Goal: Information Seeking & Learning: Learn about a topic

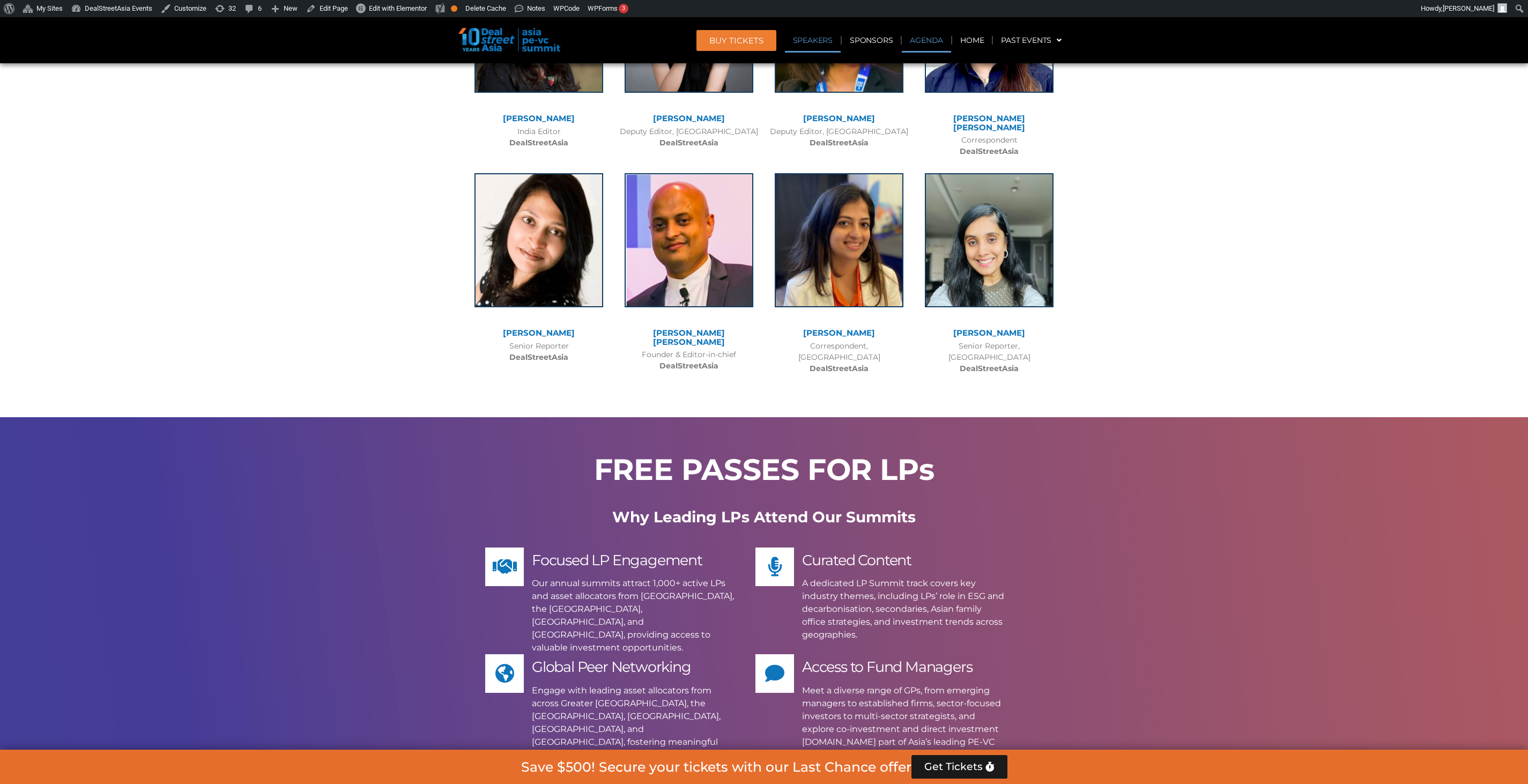
click at [931, 37] on link "Agenda" at bounding box center [926, 40] width 49 height 25
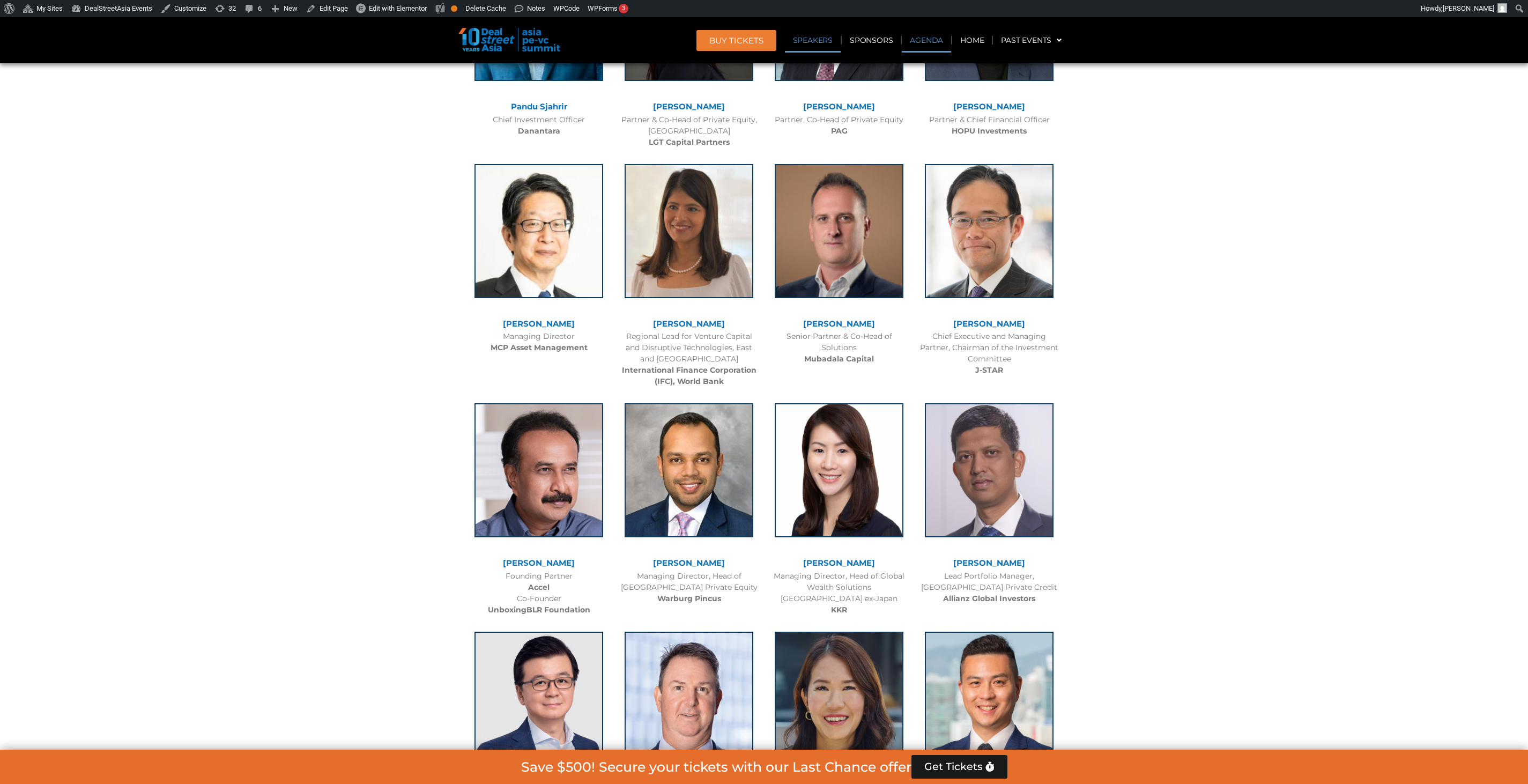
scroll to position [562, 0]
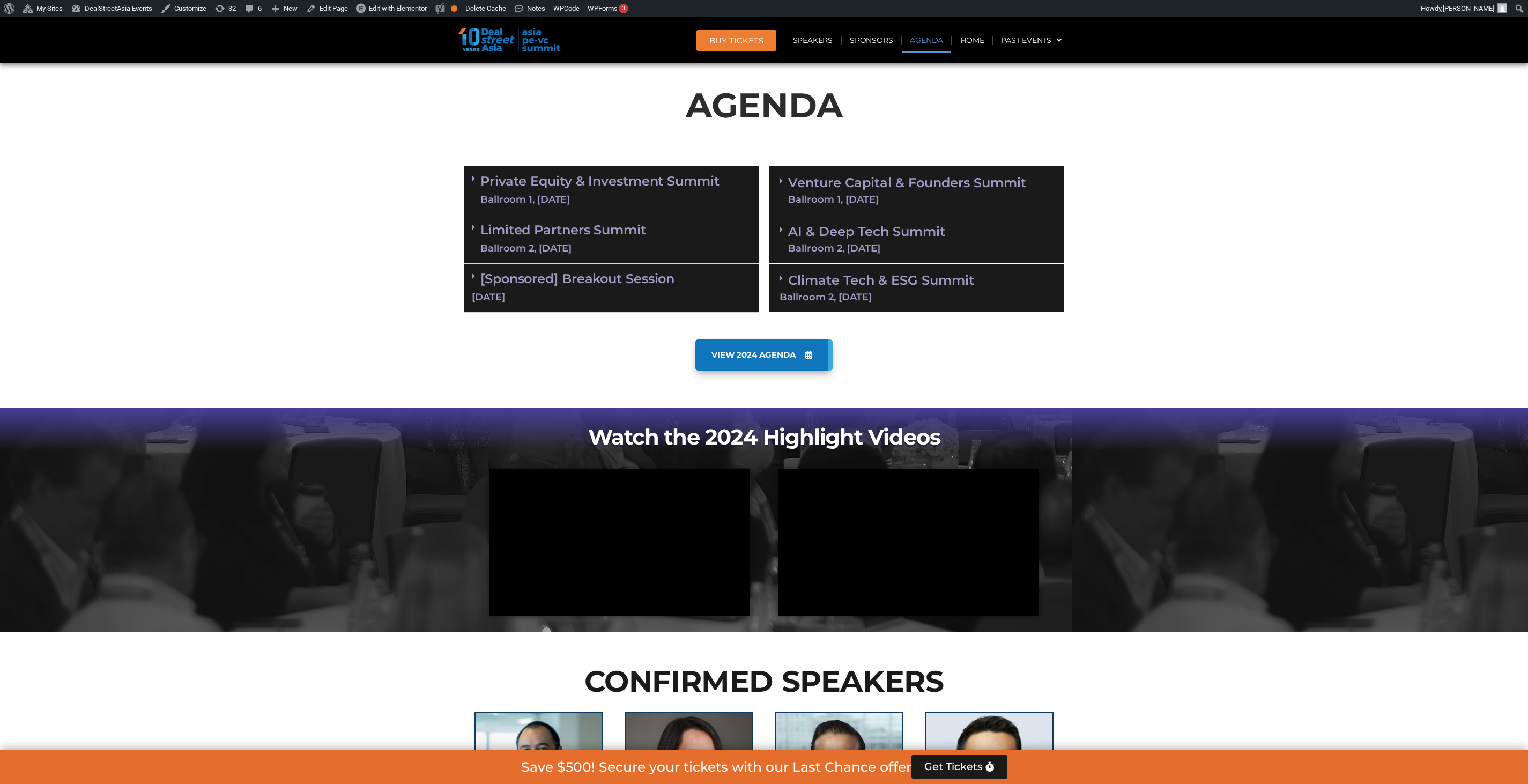
click at [840, 308] on div "Climate Tech & ESG Summit Ballroom 2, 11 Sept" at bounding box center [917, 287] width 295 height 49
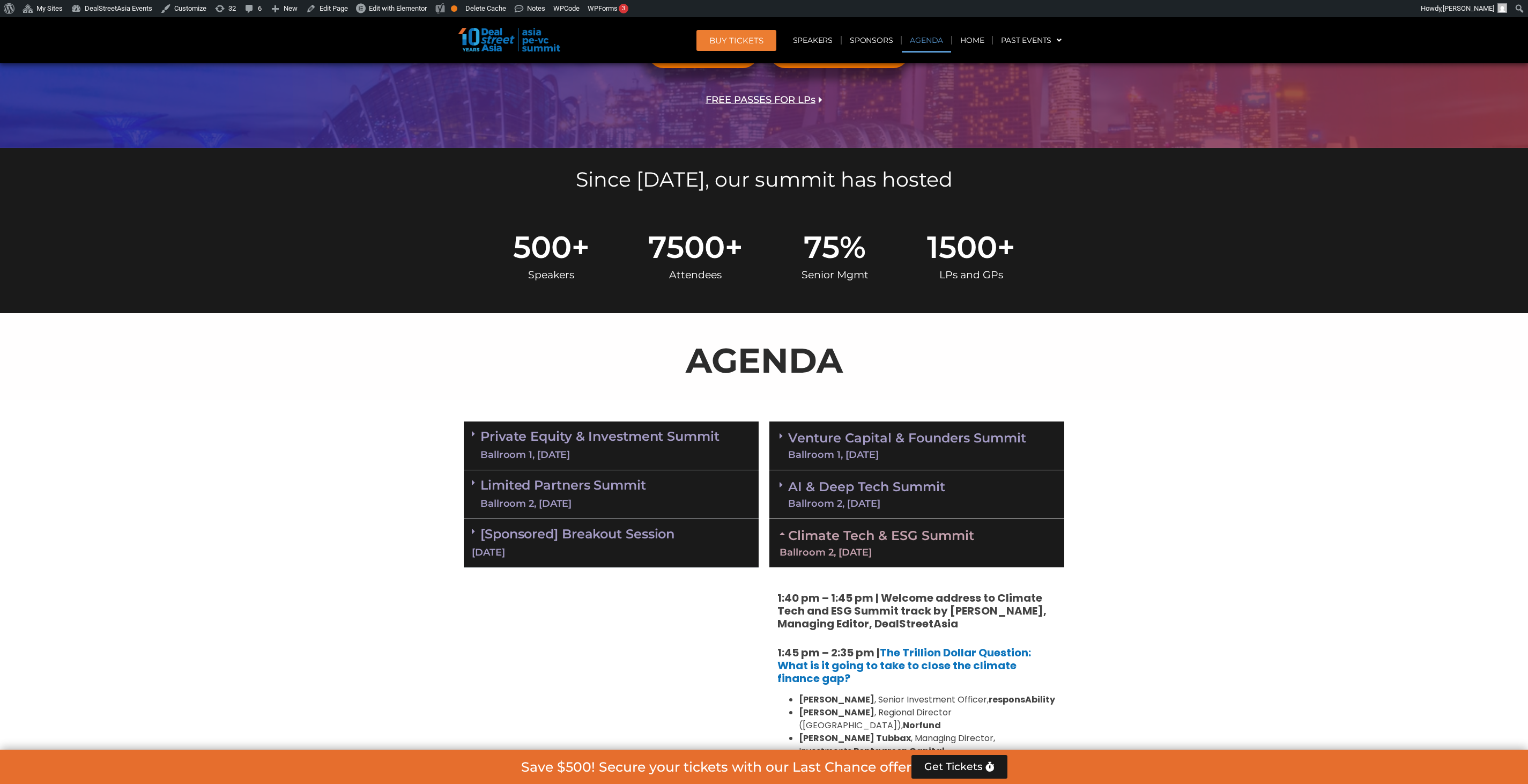
scroll to position [288, 0]
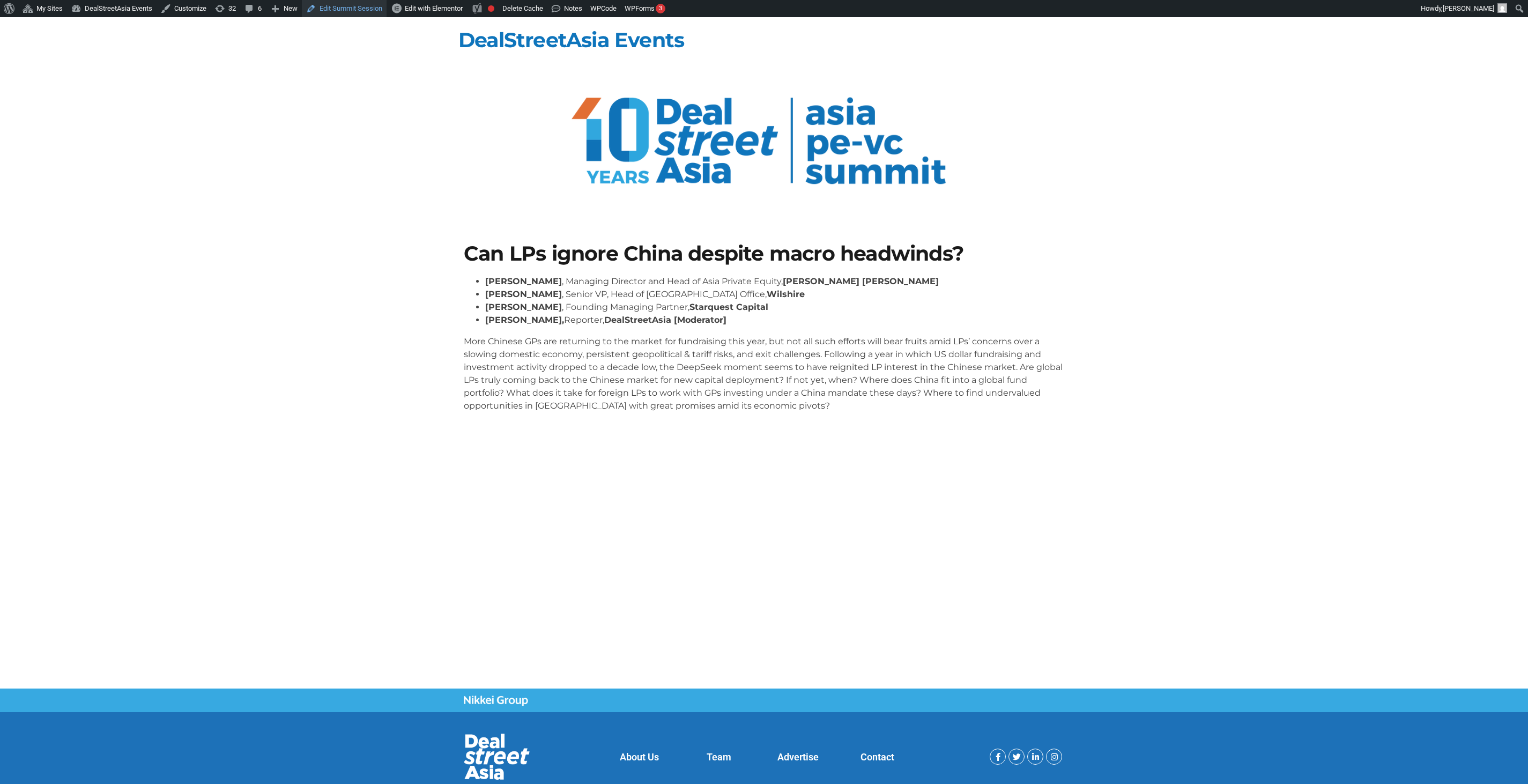
click at [344, 14] on link "Edit Summit Session" at bounding box center [344, 8] width 85 height 17
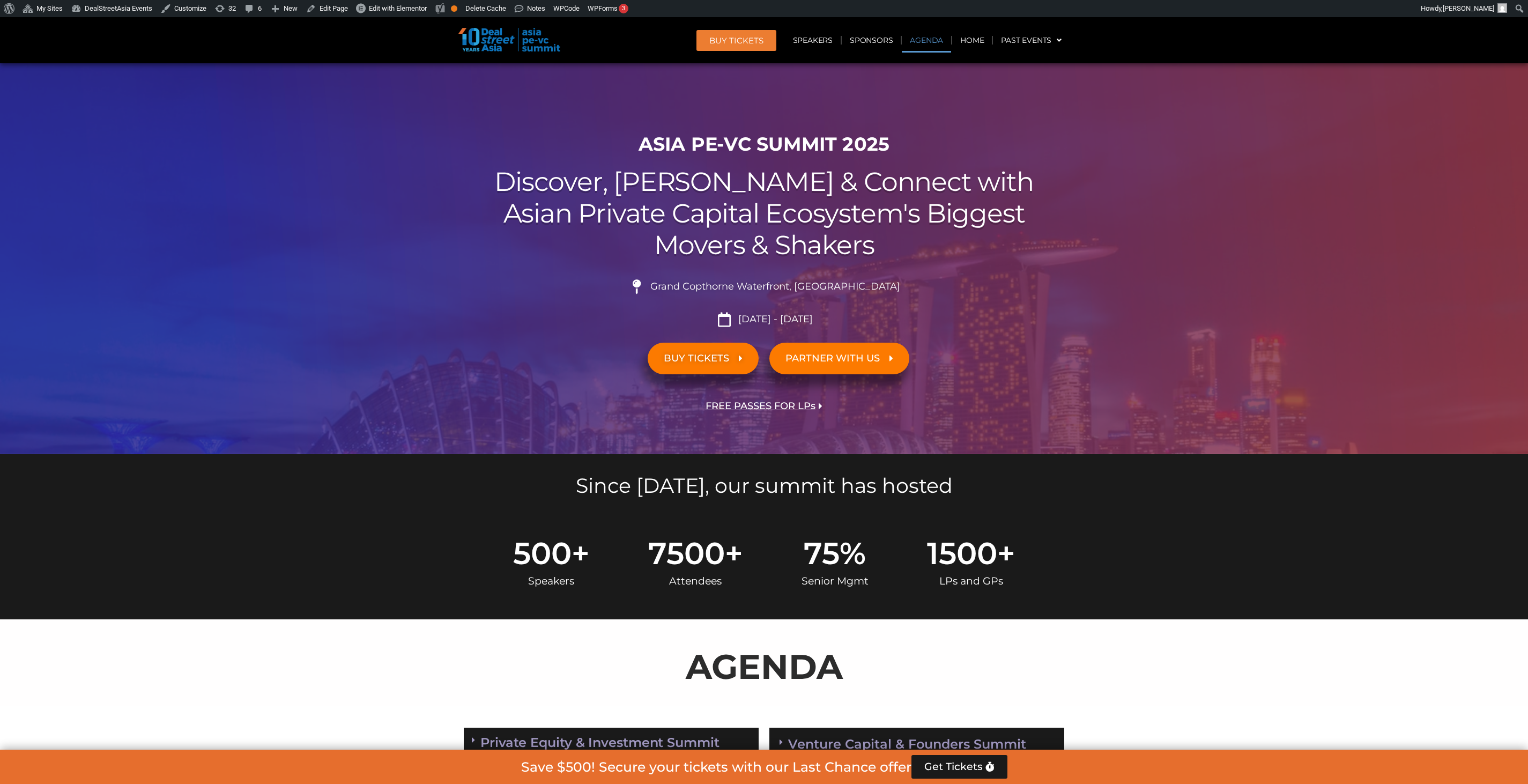
click at [941, 48] on link "Agenda" at bounding box center [926, 40] width 49 height 25
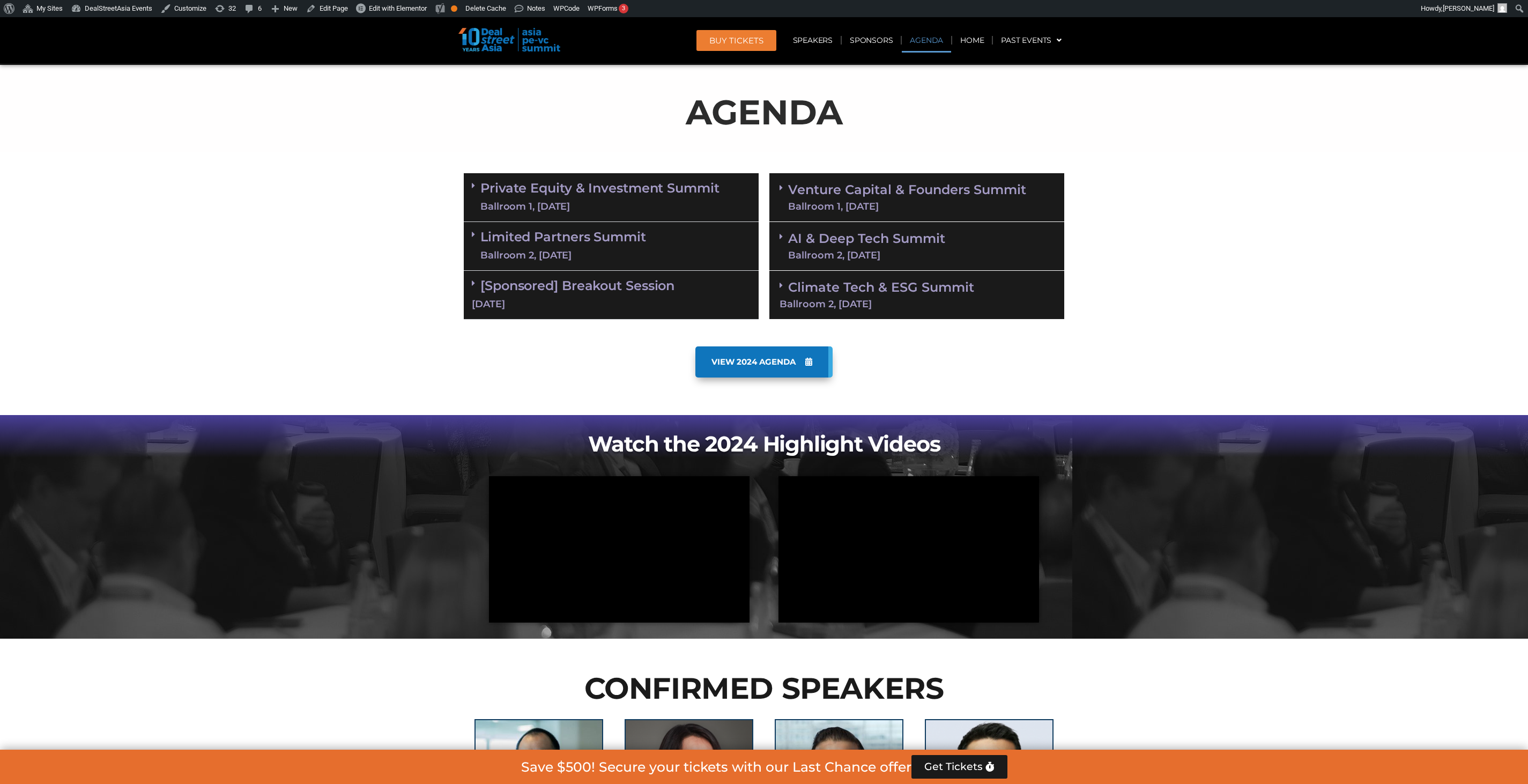
scroll to position [562, 0]
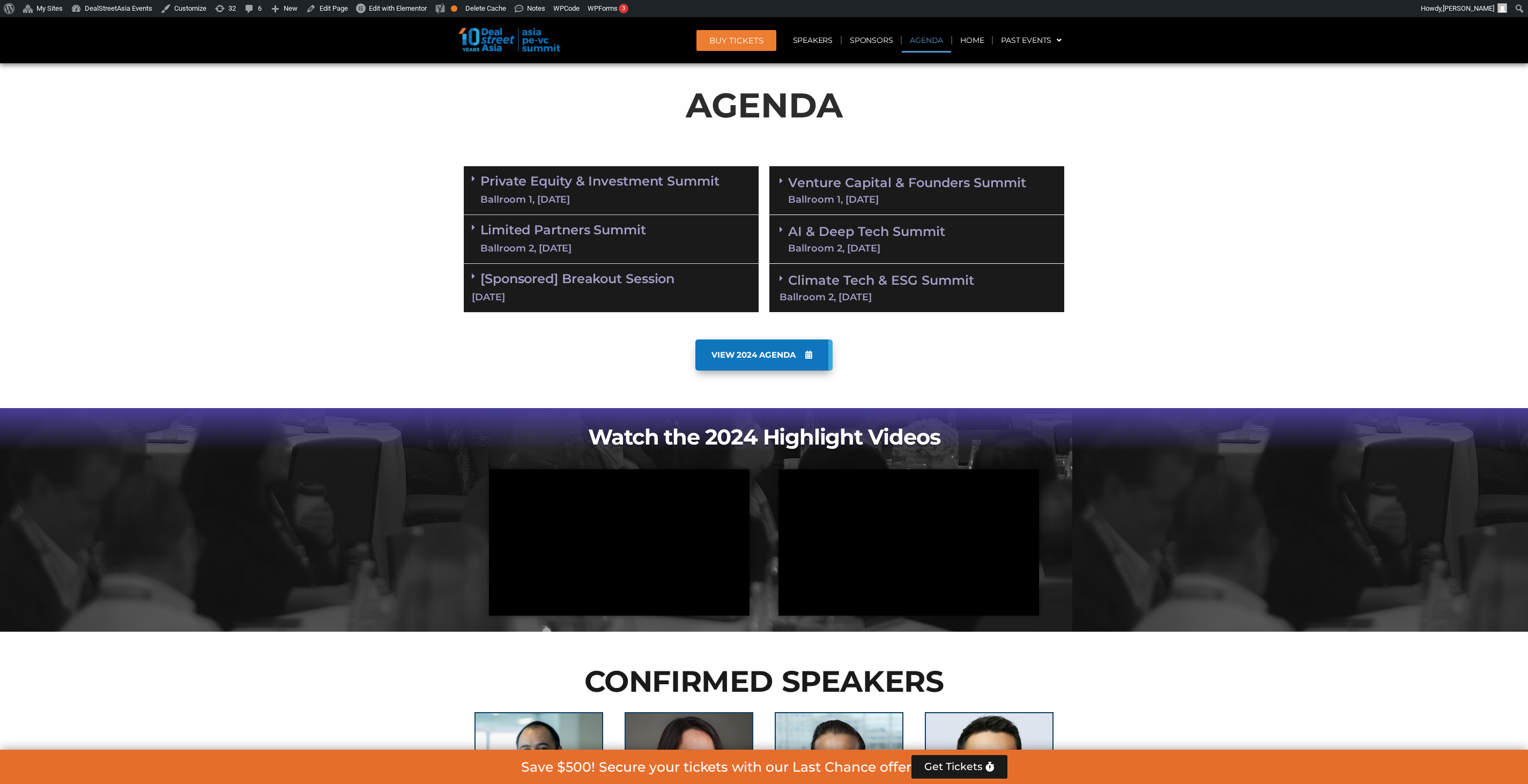
click at [635, 245] on div "Ballroom 2, 10 Sept" at bounding box center [563, 248] width 166 height 13
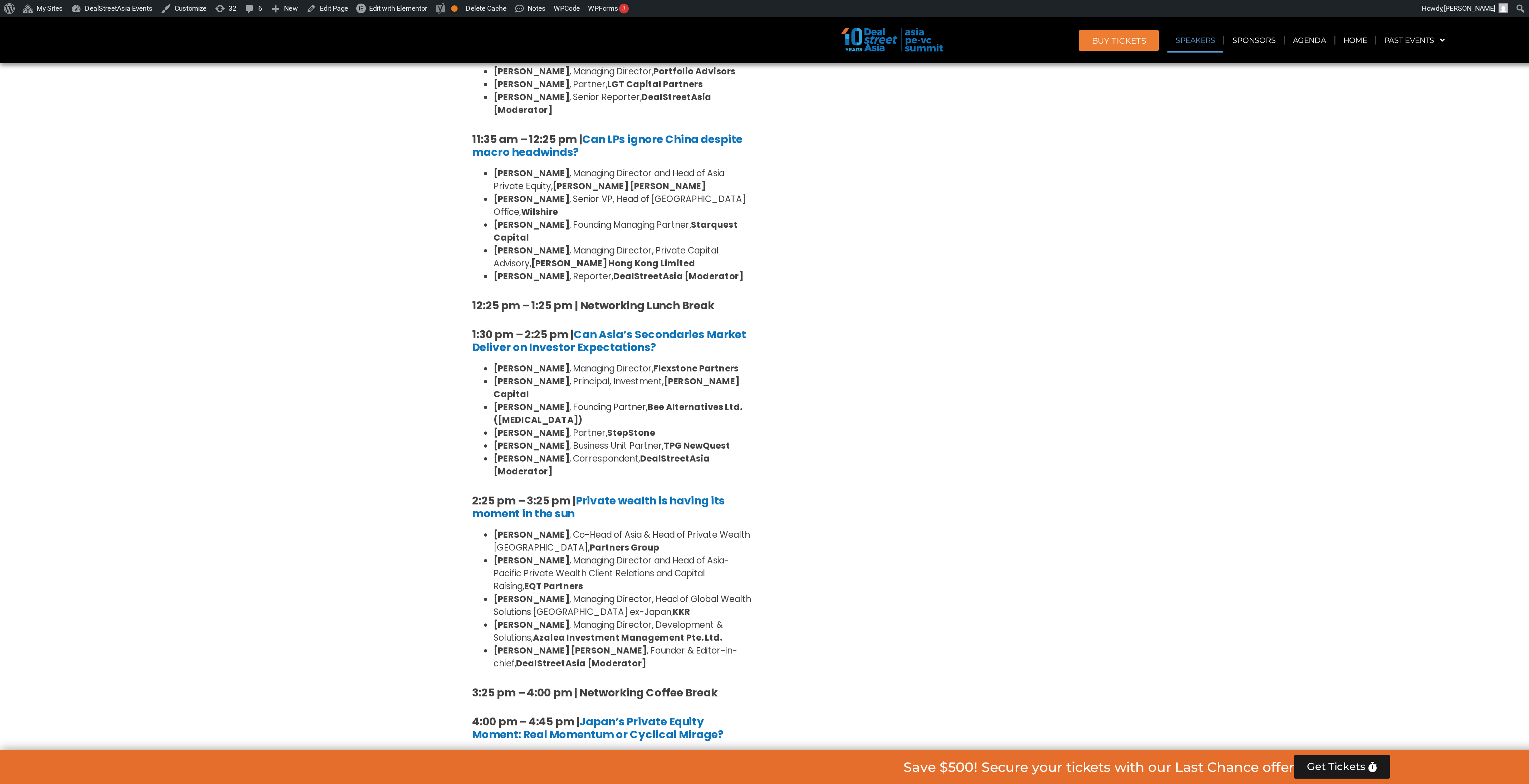
scroll to position [633, 0]
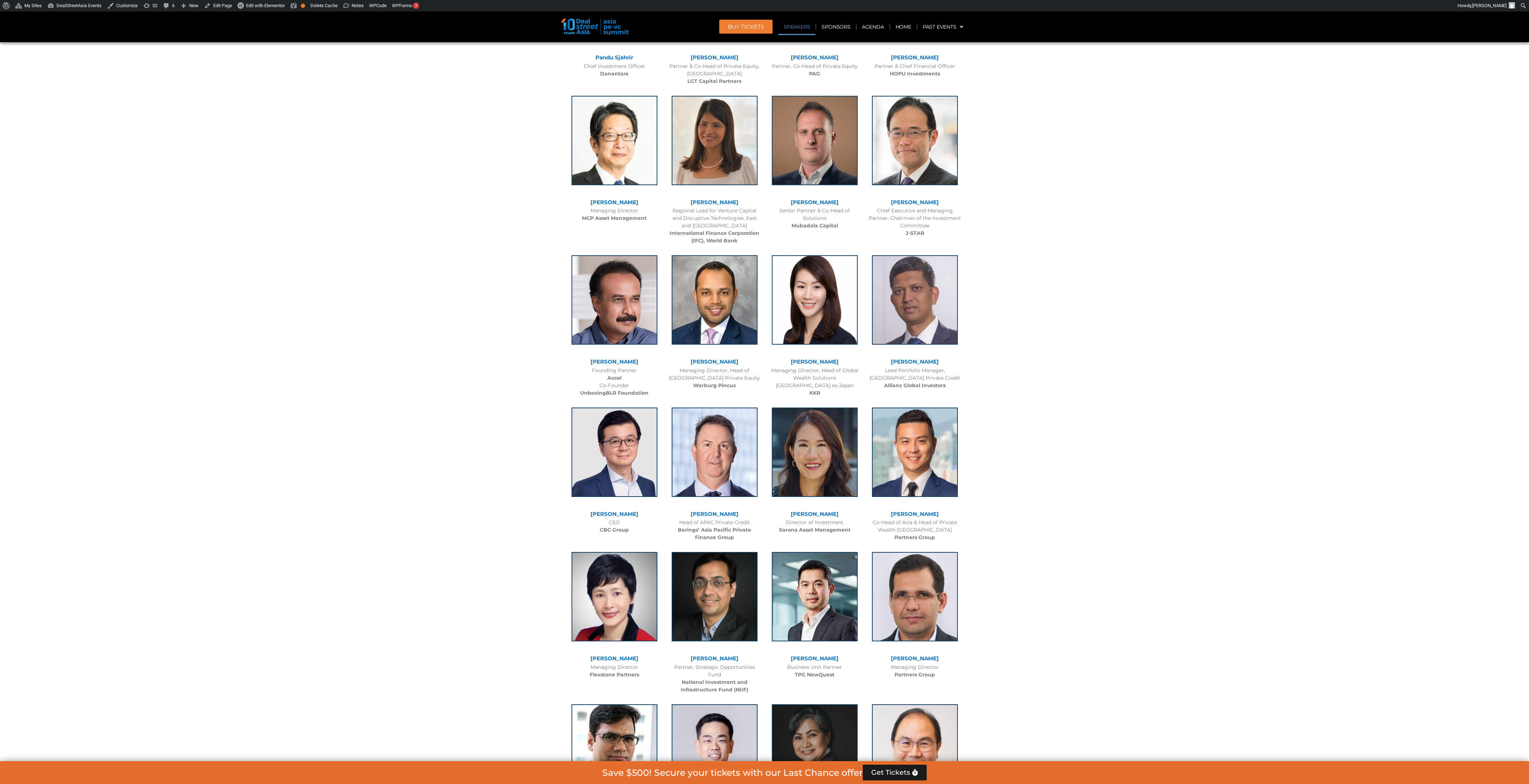
scroll to position [789, 0]
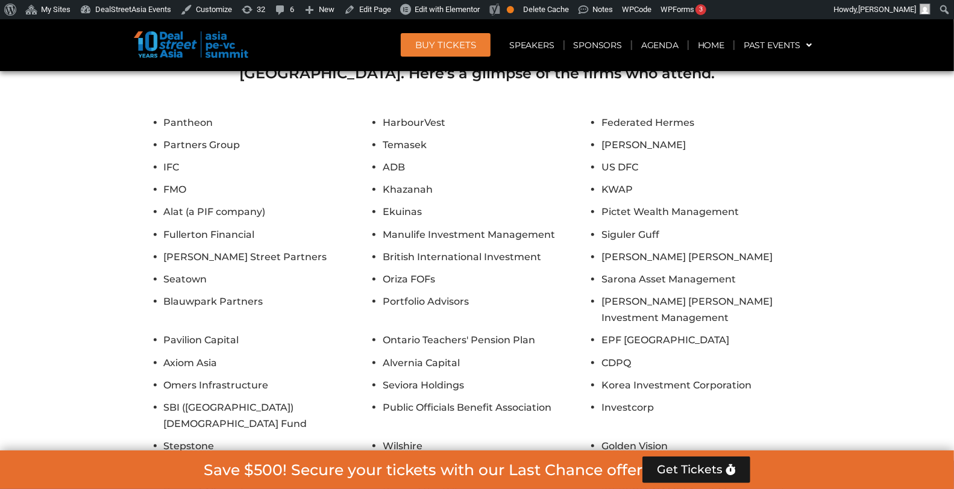
scroll to position [9166, 0]
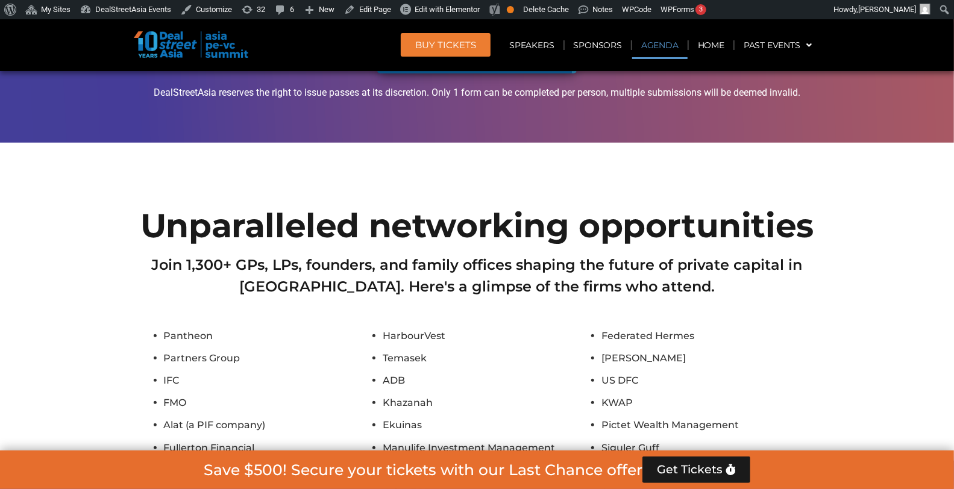
click at [667, 57] on link "Agenda" at bounding box center [659, 45] width 55 height 28
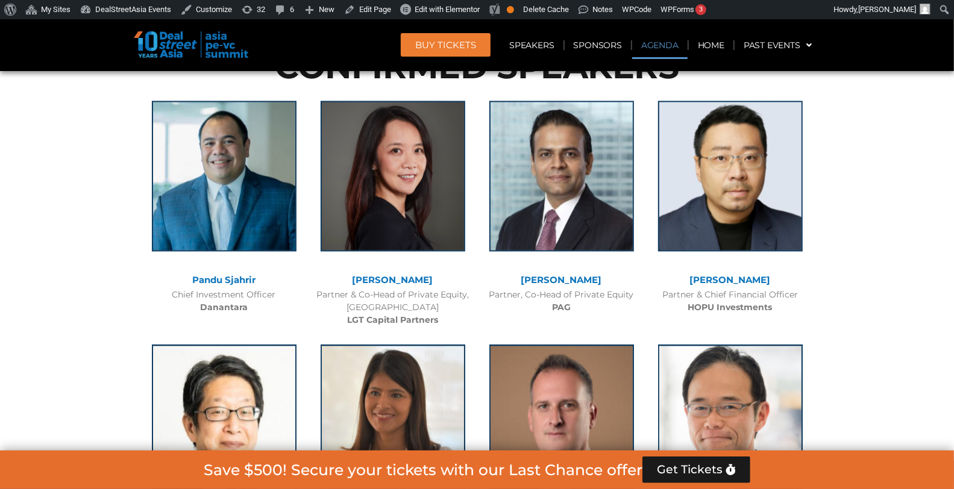
scroll to position [630, 0]
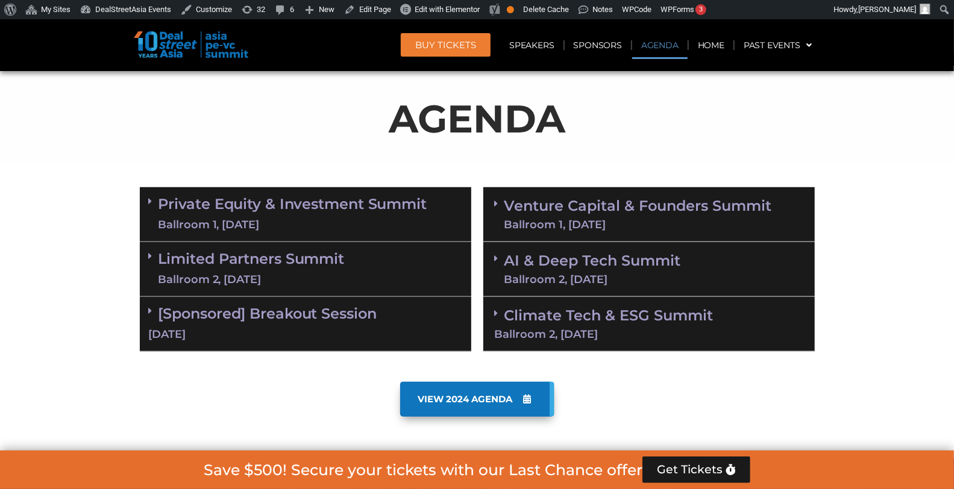
click at [411, 212] on link "Private Equity & Investment Summit Ballroom 1, 10 Sept" at bounding box center [292, 214] width 269 height 36
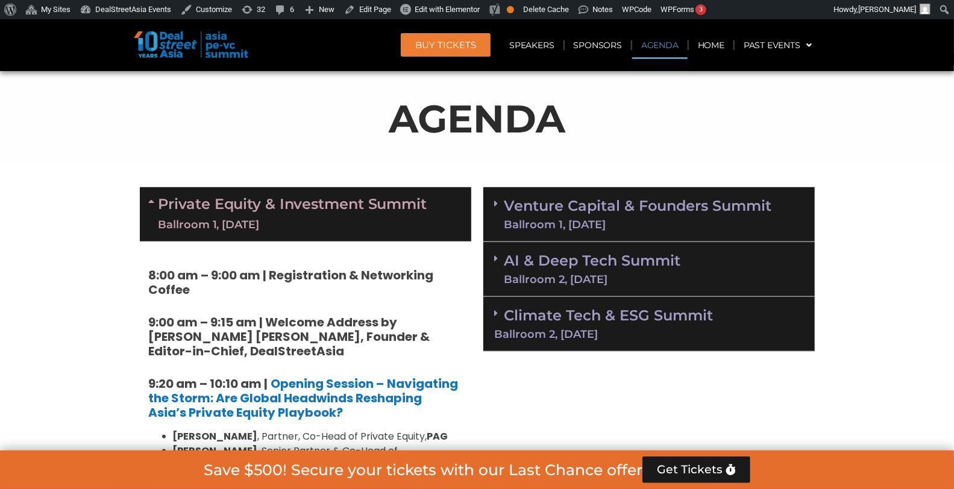
click at [539, 215] on link "Venture Capital & Founders​ Summit Ballroom 1, [DATE]" at bounding box center [638, 214] width 268 height 31
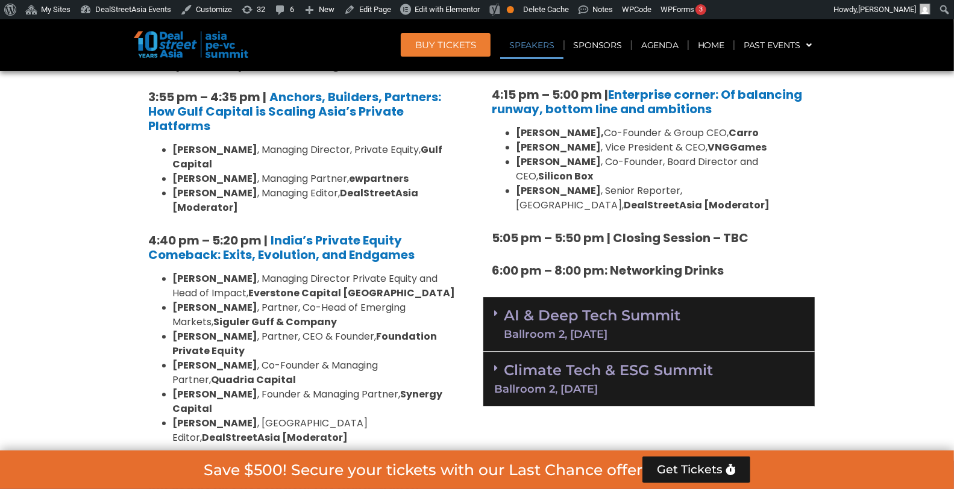
scroll to position [2274, 0]
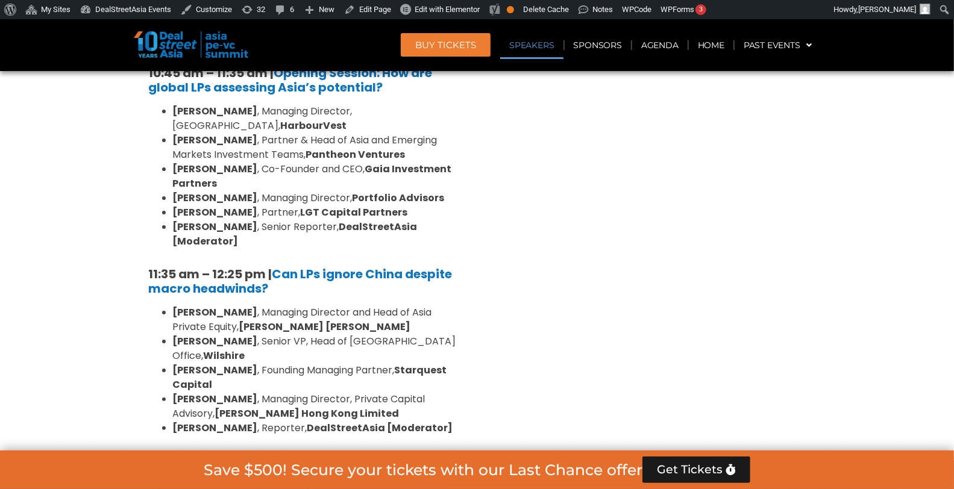
scroll to position [2836, 0]
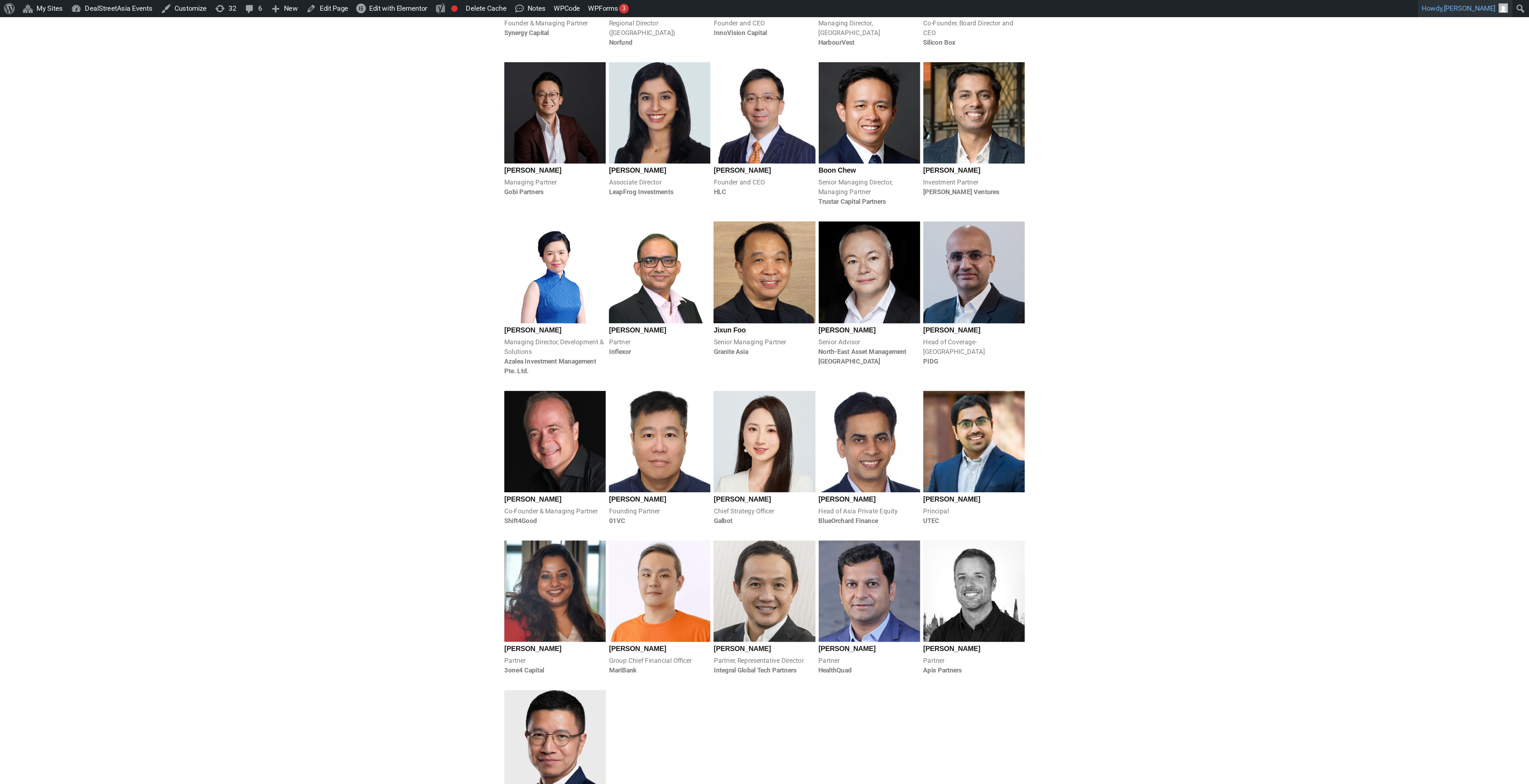
scroll to position [1474, 0]
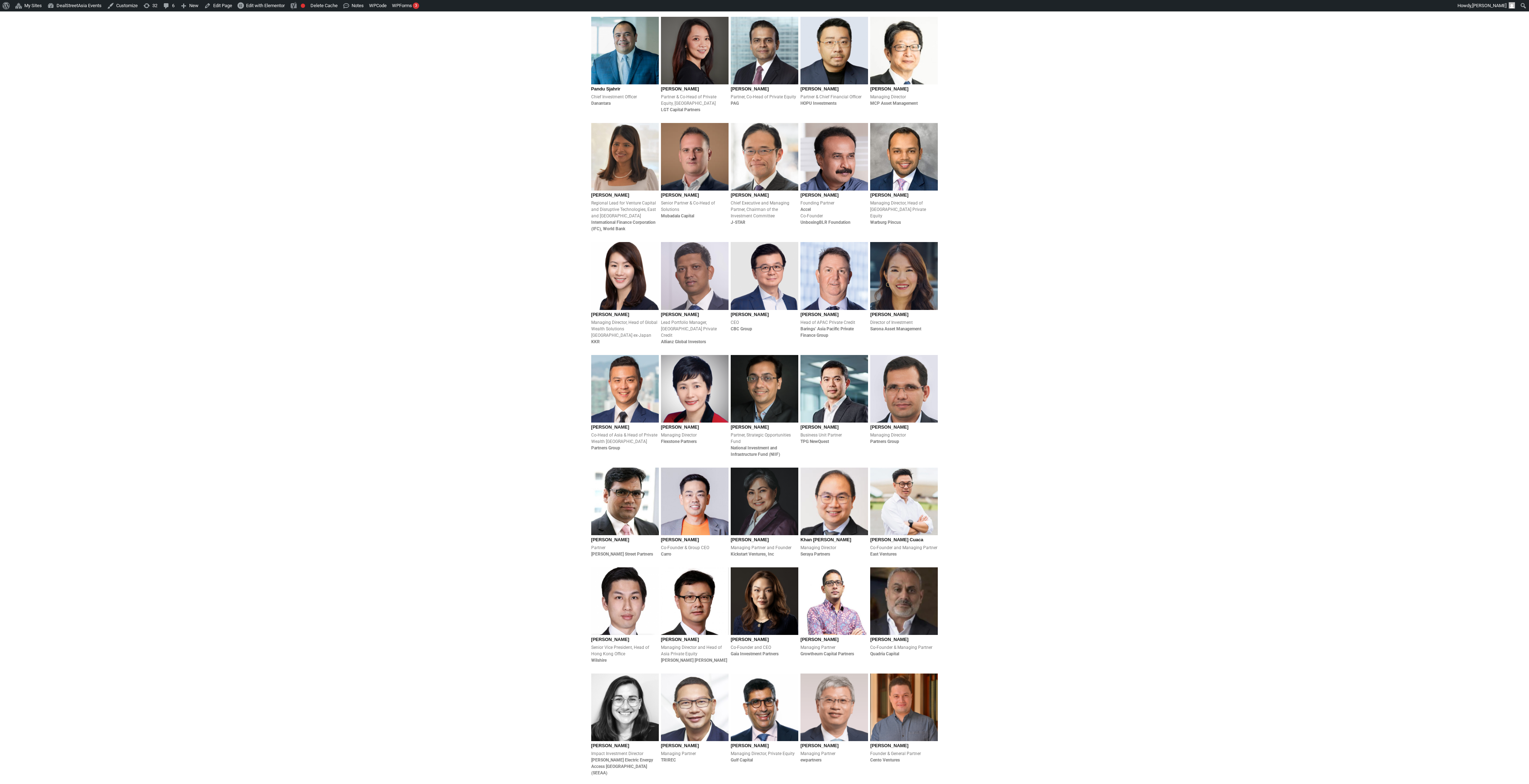
scroll to position [1474, 0]
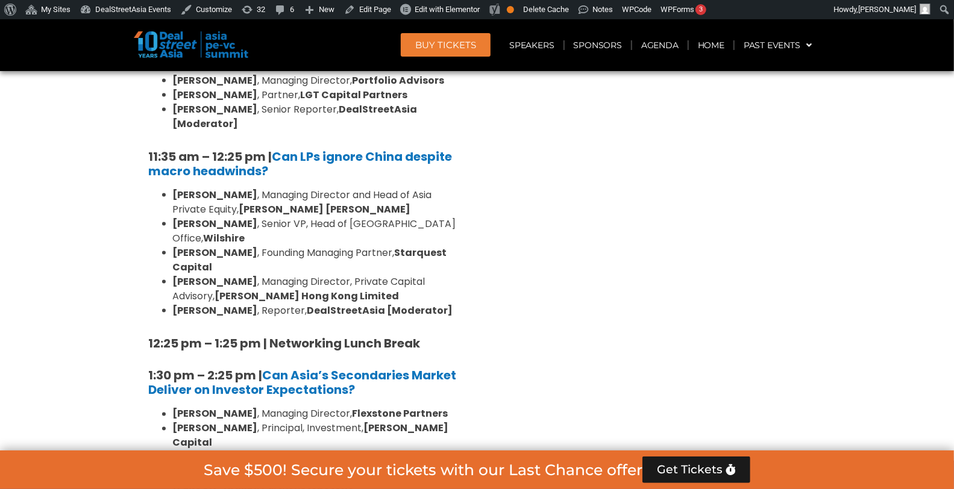
scroll to position [1067, 0]
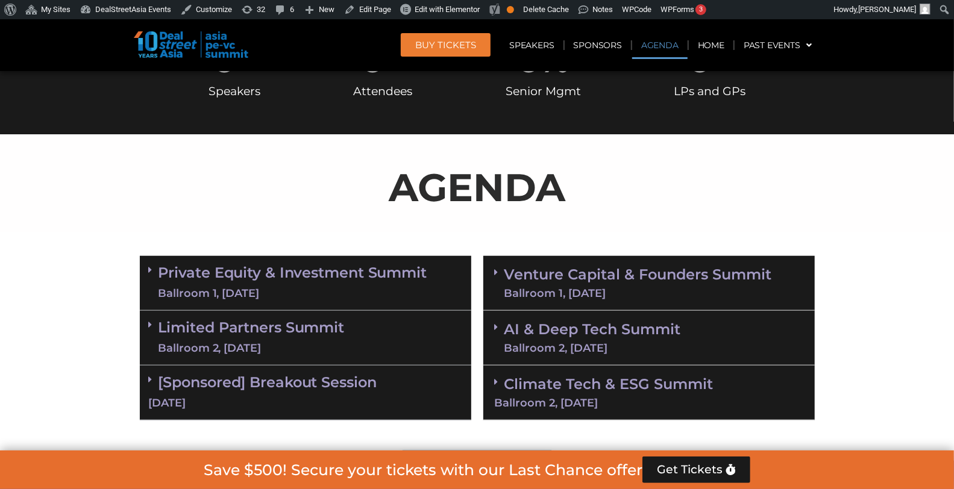
click at [307, 292] on div "Ballroom 1, [DATE]" at bounding box center [292, 293] width 269 height 15
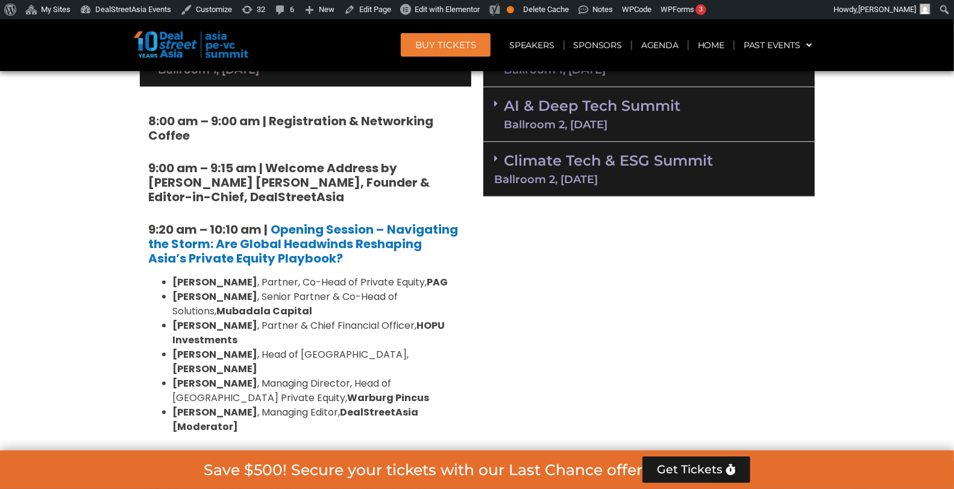
scroll to position [583, 0]
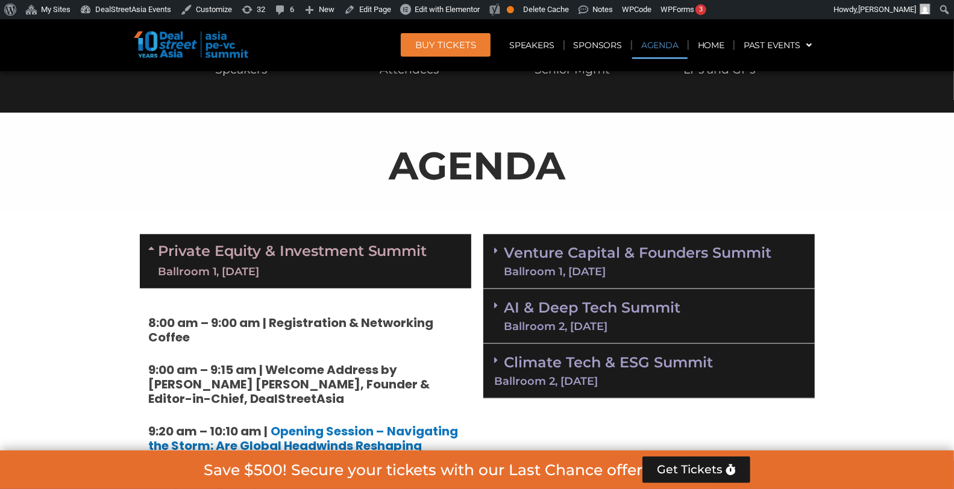
click at [300, 251] on link "Private Equity & Investment Summit Ballroom 1, [DATE]" at bounding box center [292, 261] width 269 height 36
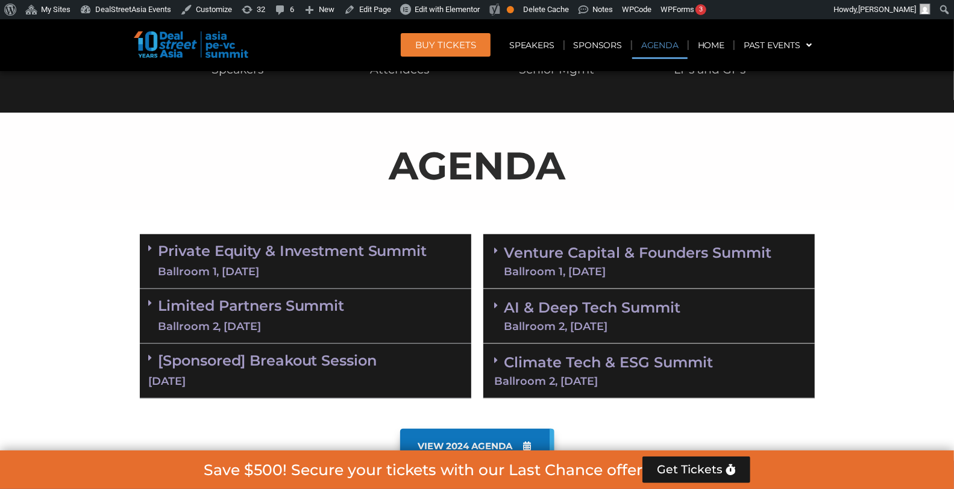
click at [293, 323] on div "Ballroom 2, [DATE]" at bounding box center [251, 326] width 186 height 15
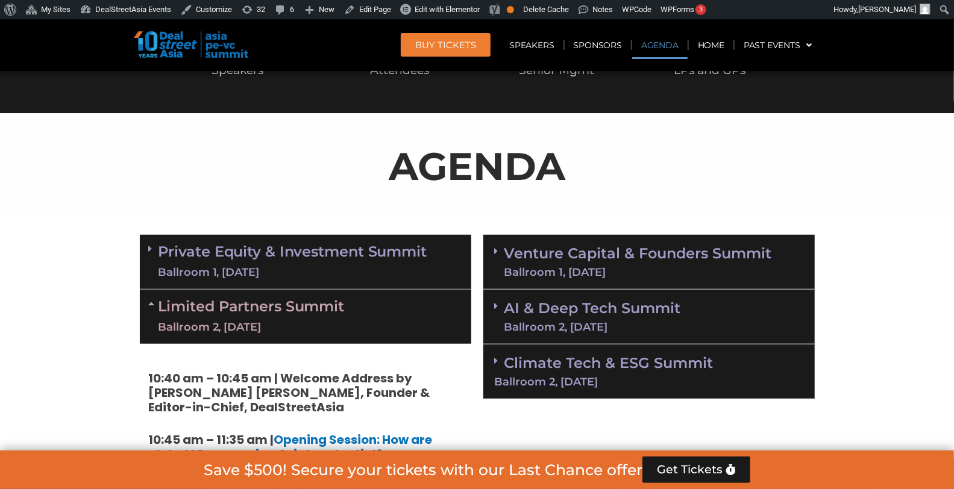
scroll to position [582, 0]
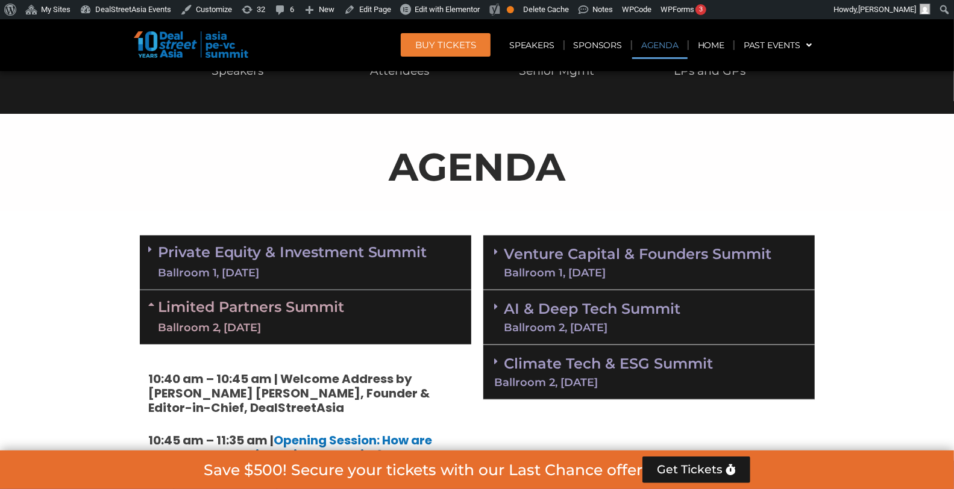
click at [410, 305] on div "Limited Partners [GEOGRAPHIC_DATA] 2, [DATE]" at bounding box center [305, 317] width 331 height 54
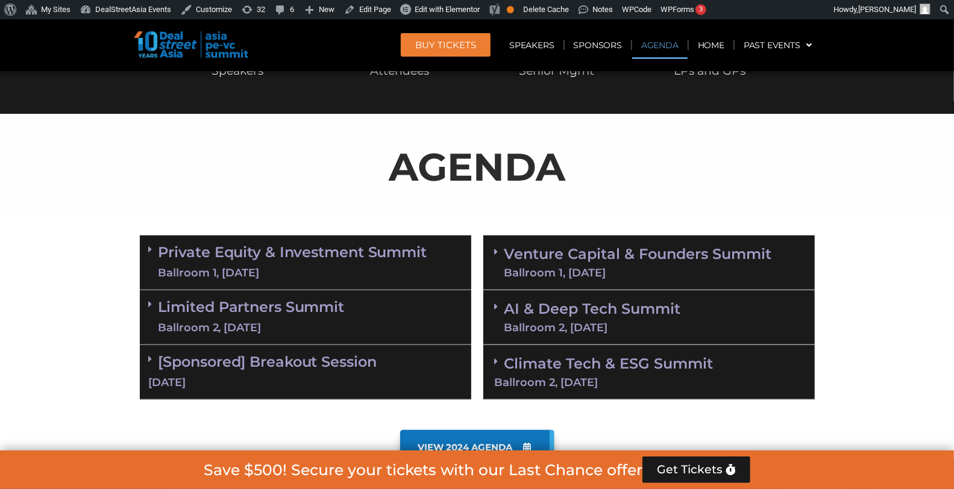
click at [424, 309] on div "Limited Partners [GEOGRAPHIC_DATA] 2, [DATE]" at bounding box center [305, 317] width 331 height 55
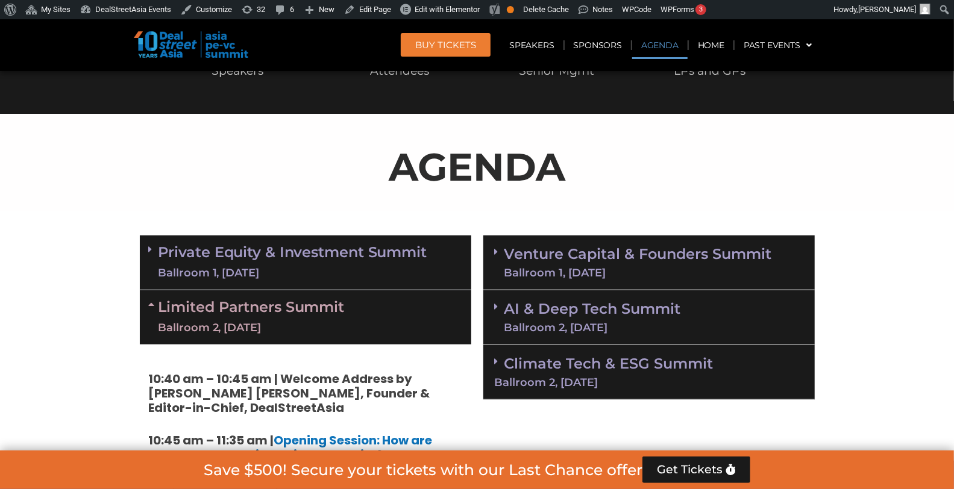
click at [388, 257] on link "Private Equity & Investment Summit Ballroom 1, [DATE]" at bounding box center [292, 263] width 269 height 36
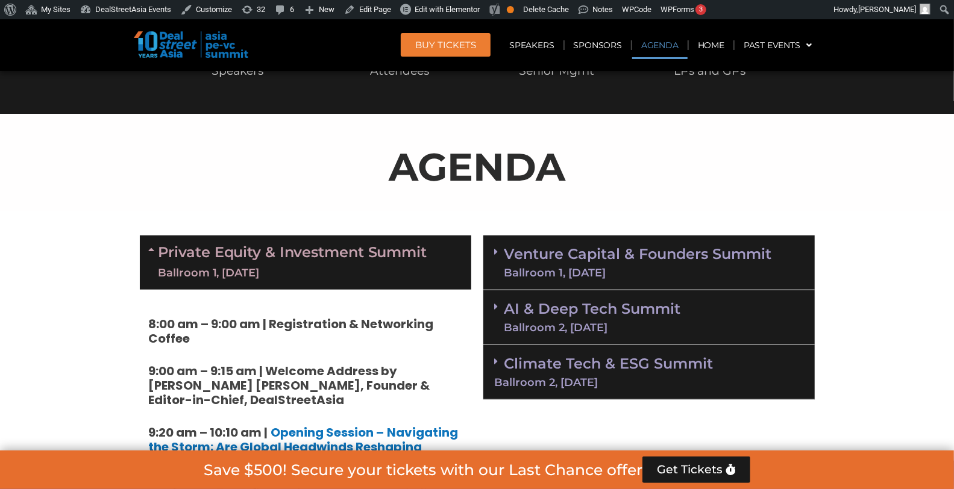
click at [508, 252] on link "Venture Capital & Founders​ Summit Ballroom 1, [DATE]" at bounding box center [638, 262] width 268 height 31
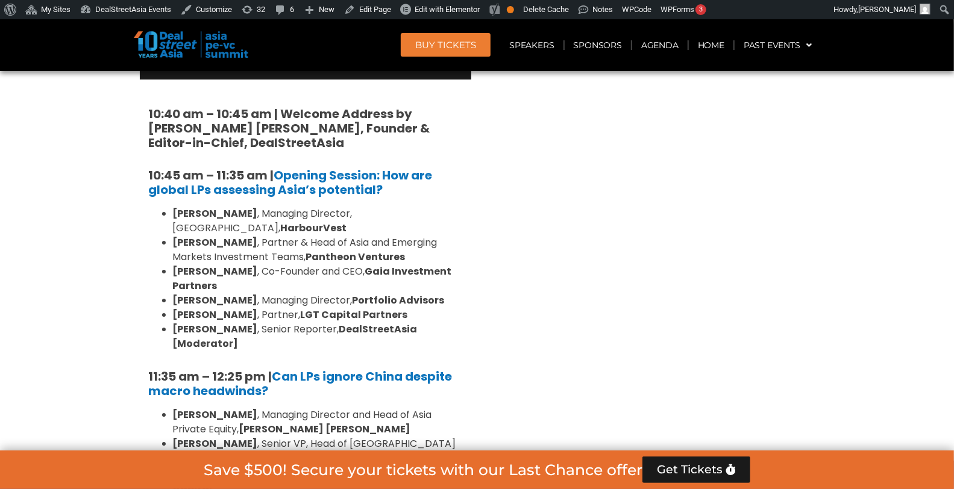
scroll to position [8398, 0]
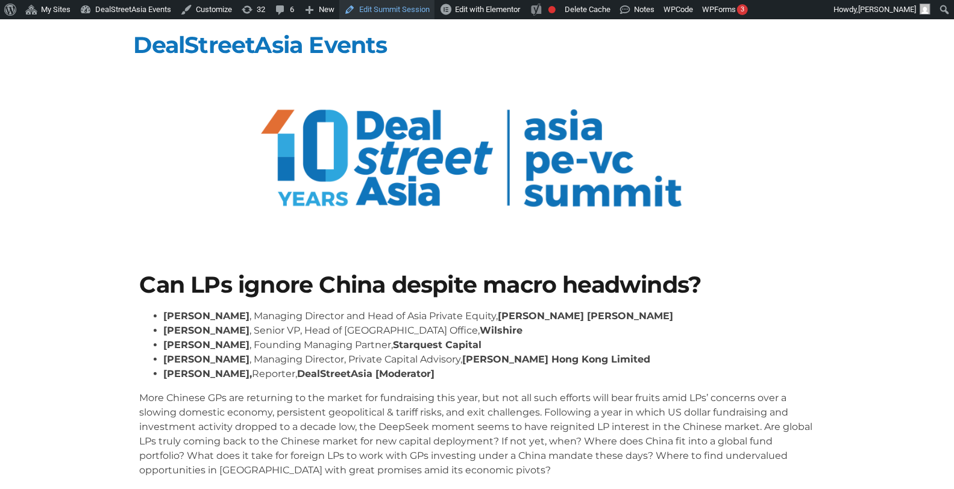
click at [380, 11] on link "Edit Summit Session" at bounding box center [386, 9] width 95 height 19
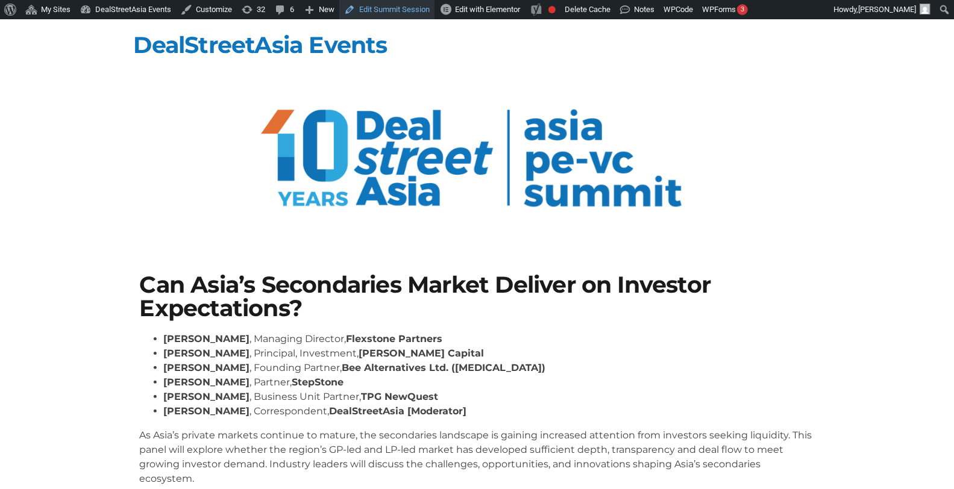
click at [402, 9] on link "Edit Summit Session" at bounding box center [386, 9] width 95 height 19
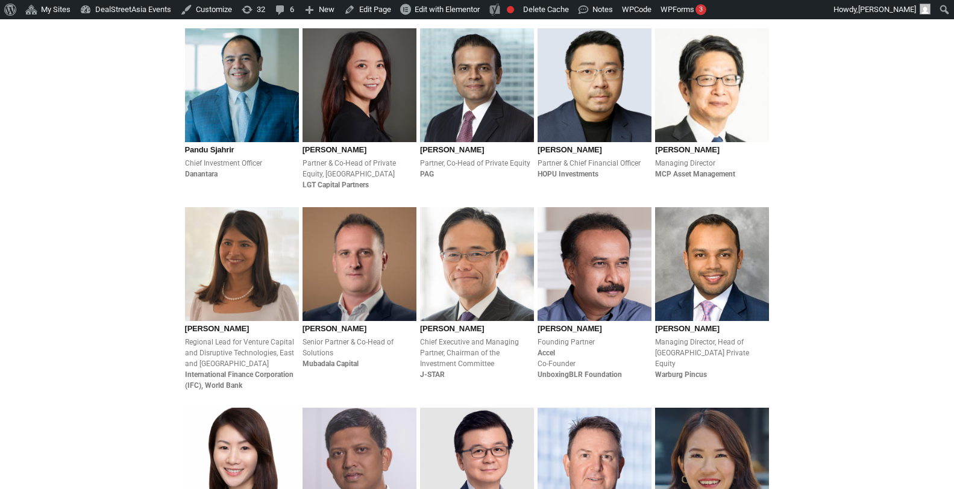
scroll to position [2483, 0]
